Goal: Find specific page/section

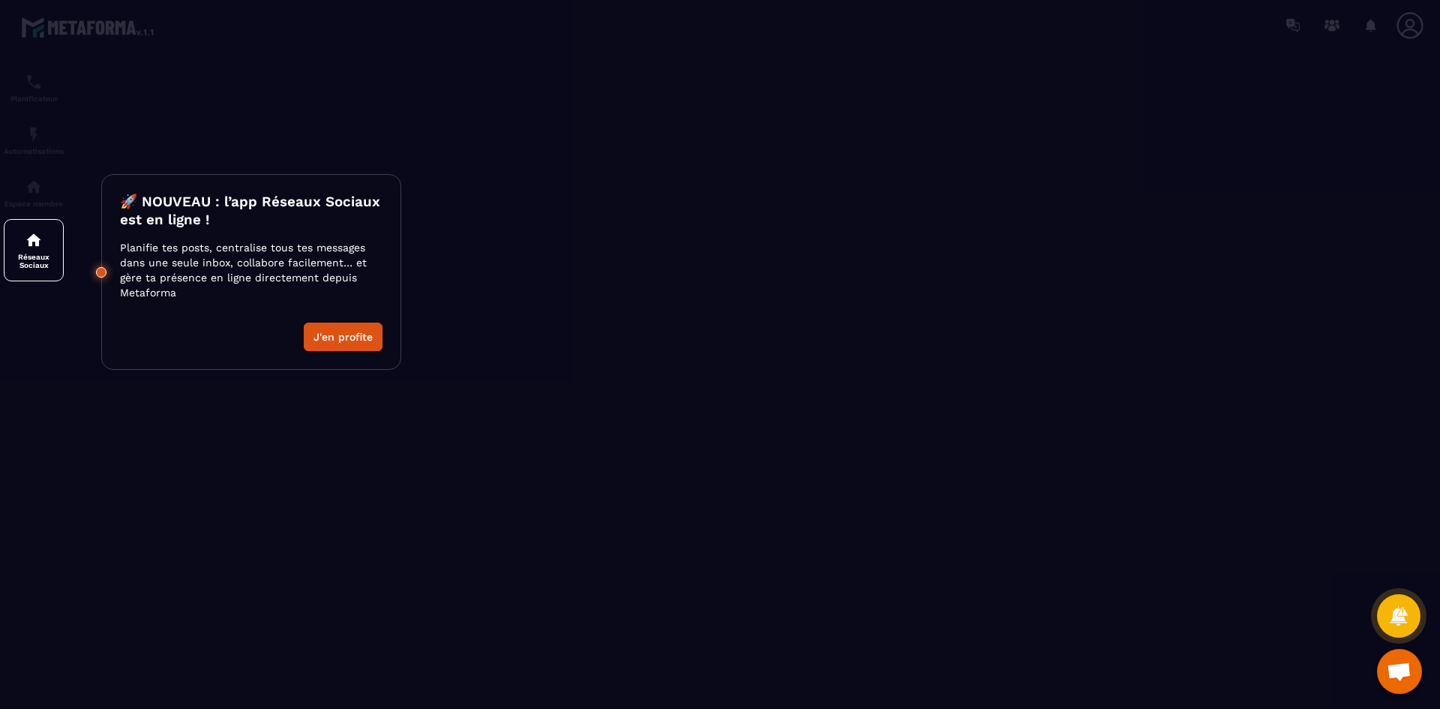
click at [288, 494] on div at bounding box center [720, 354] width 1440 height 709
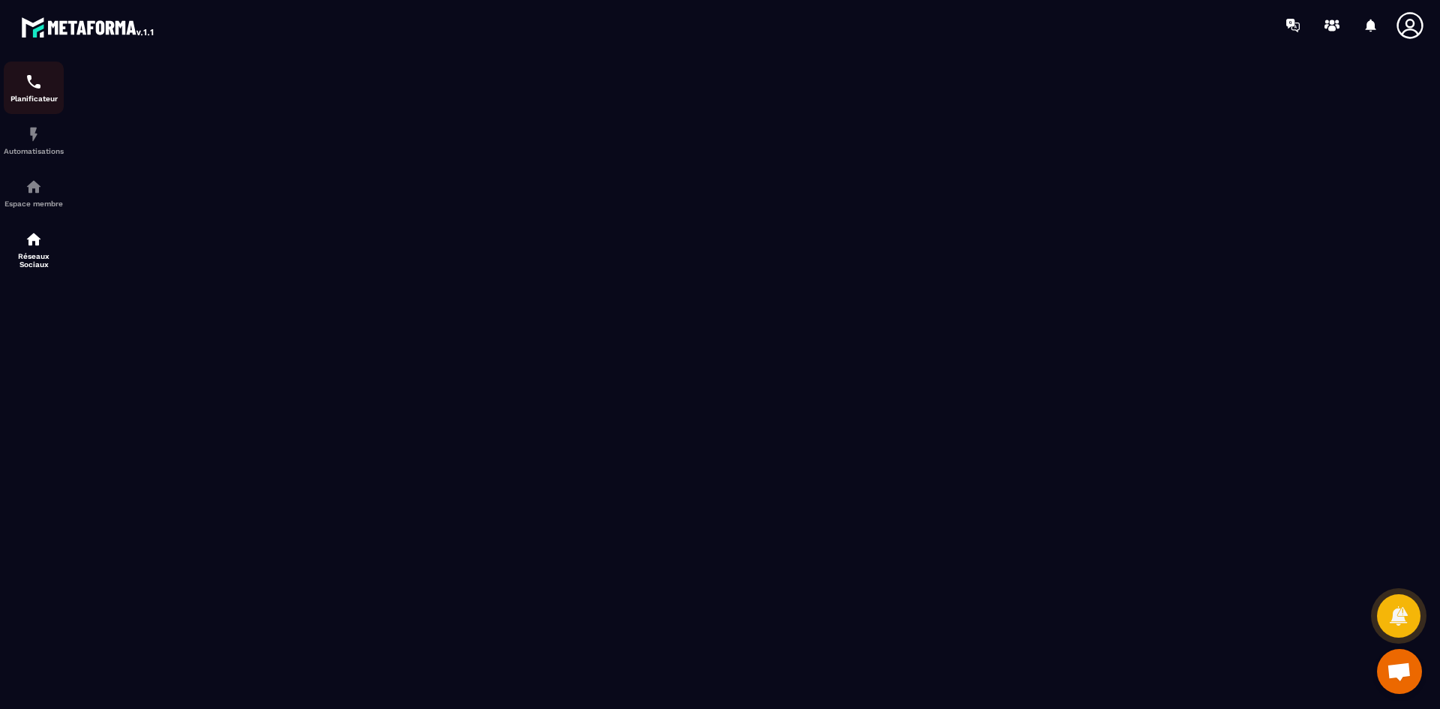
click at [37, 89] on img at bounding box center [34, 82] width 18 height 18
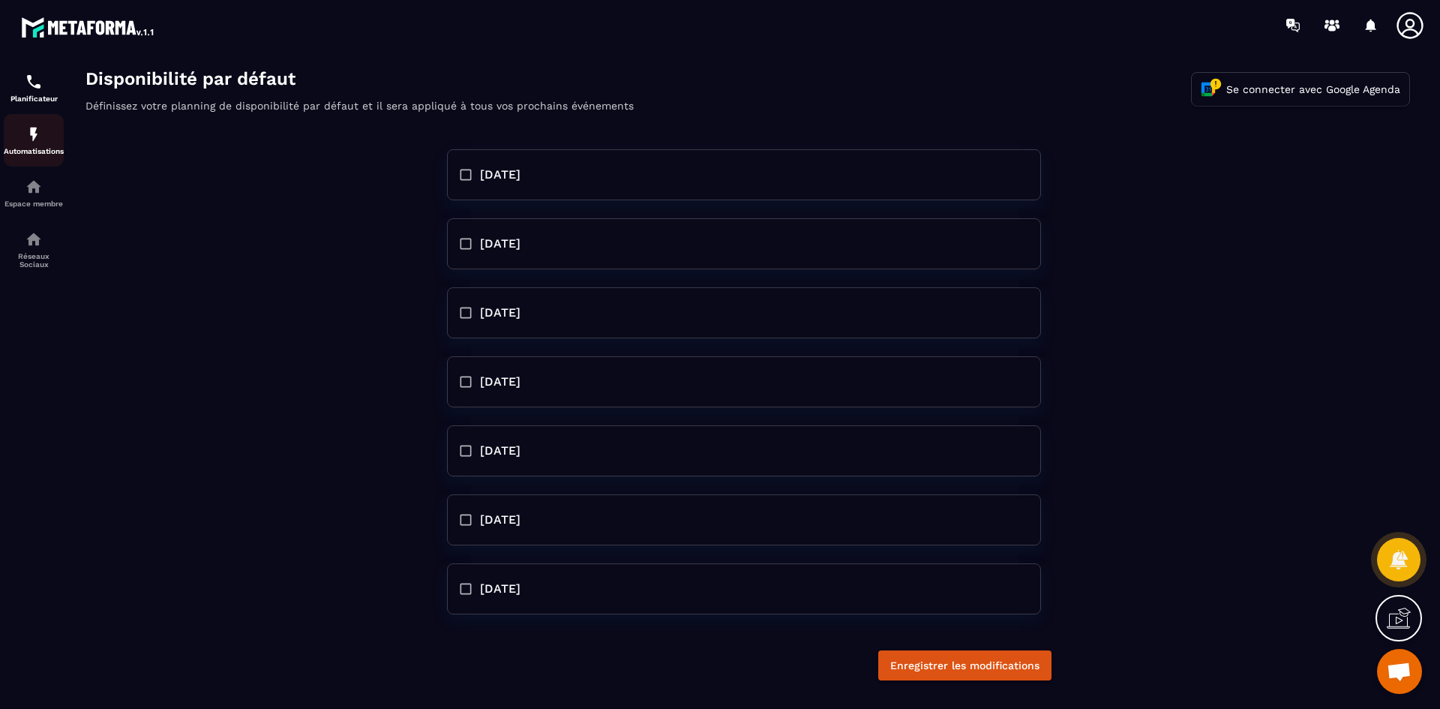
click at [36, 130] on img at bounding box center [34, 134] width 18 height 18
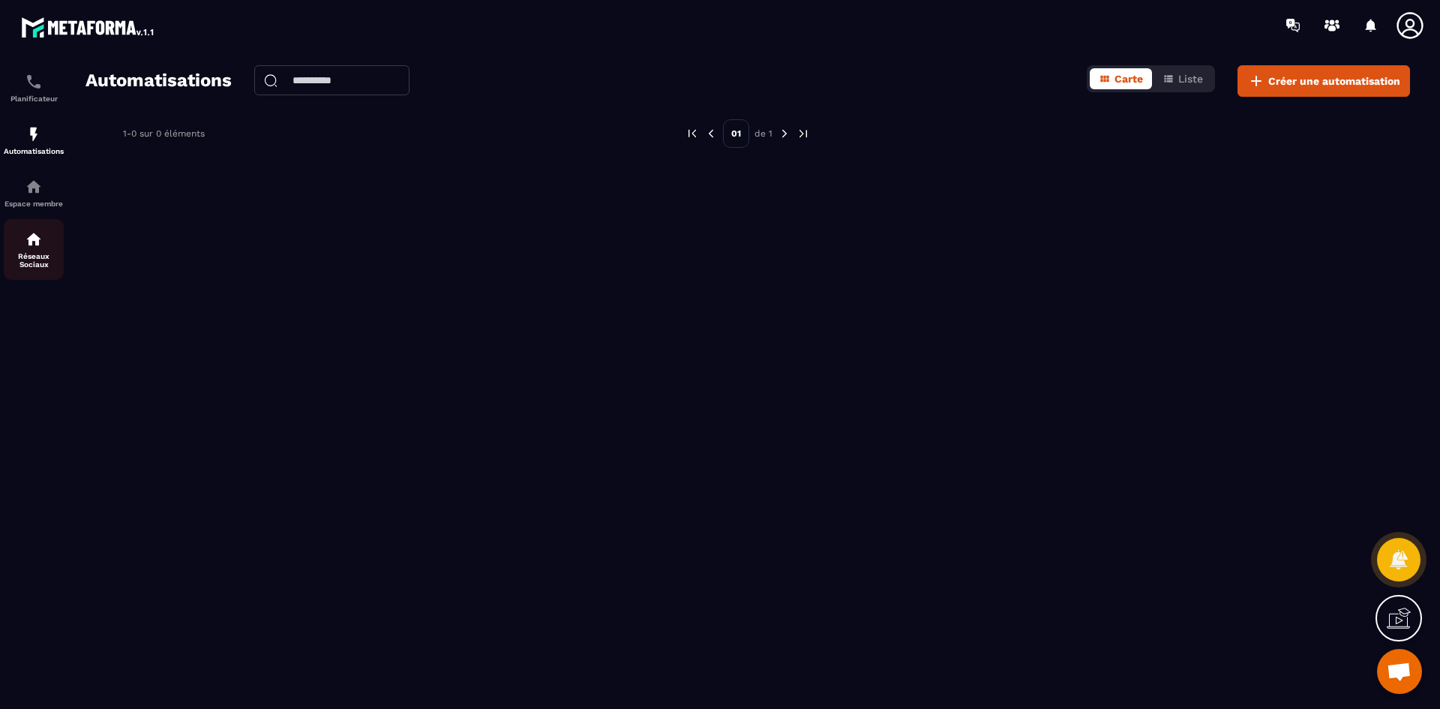
click at [30, 250] on div "Réseaux Sociaux" at bounding box center [34, 249] width 60 height 38
